Goal: Task Accomplishment & Management: Use online tool/utility

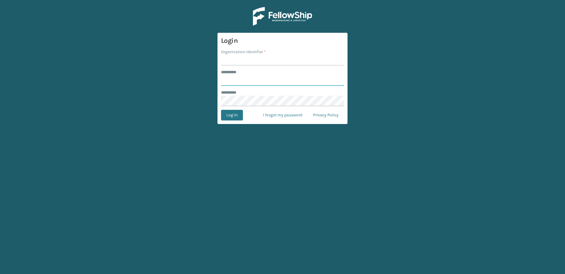
type input "********"
click at [241, 61] on input "Organization Identifier *" at bounding box center [282, 60] width 123 height 11
type input "Fellowship - East"
click at [234, 116] on button "Log In" at bounding box center [232, 115] width 22 height 11
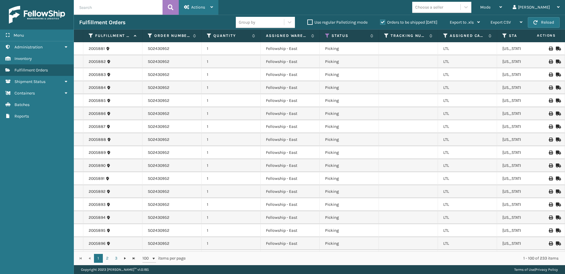
click at [206, 7] on div "Actions" at bounding box center [198, 7] width 29 height 15
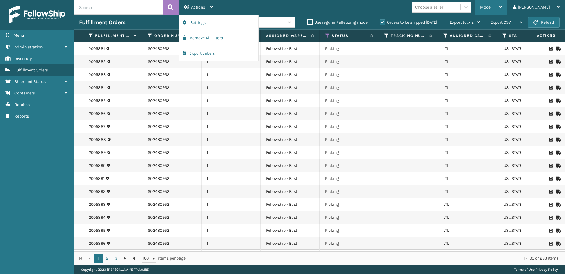
click at [491, 6] on span "Mode" at bounding box center [485, 7] width 10 height 5
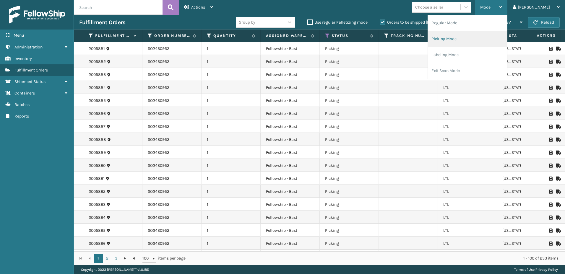
click at [469, 38] on li "Picking Mode" at bounding box center [467, 39] width 79 height 16
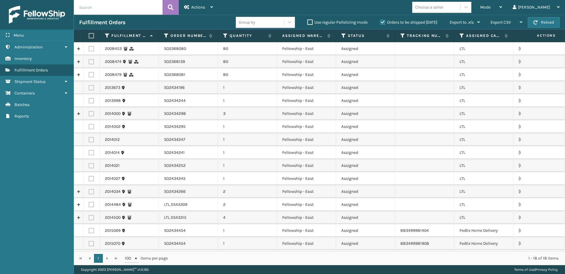
scroll to position [29, 0]
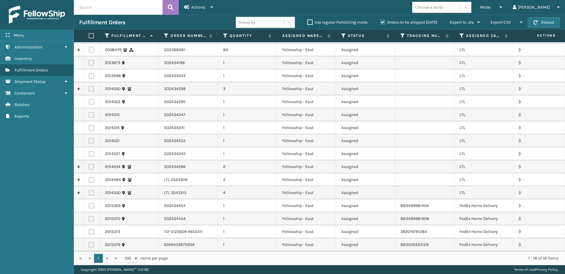
click at [92, 177] on label at bounding box center [91, 179] width 5 height 5
click at [89, 177] on input "checkbox" at bounding box center [89, 179] width 0 height 4
checkbox input "true"
click at [92, 190] on label at bounding box center [91, 192] width 5 height 5
click at [89, 190] on input "checkbox" at bounding box center [89, 192] width 0 height 4
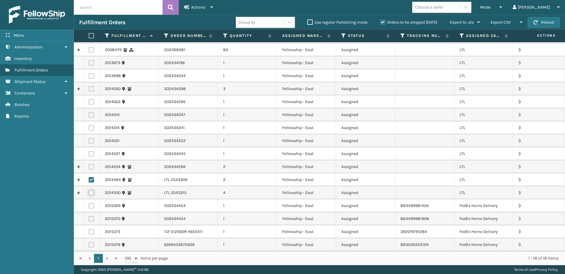
checkbox input "true"
click at [209, 7] on div "Actions" at bounding box center [198, 7] width 29 height 15
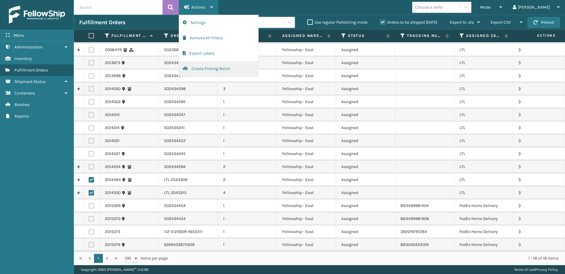
click at [195, 68] on button "Create Picking Batch" at bounding box center [218, 68] width 79 height 15
